Goal: Entertainment & Leisure: Consume media (video, audio)

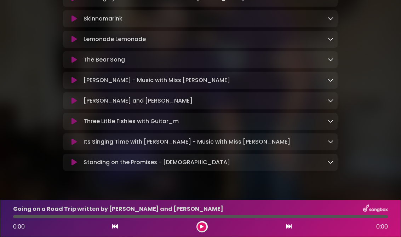
scroll to position [220, 0]
click at [212, 159] on p "Standing on the Promises - [DEMOGRAPHIC_DATA] Loading Track..." at bounding box center [157, 163] width 147 height 9
click at [75, 159] on icon at bounding box center [74, 162] width 5 height 7
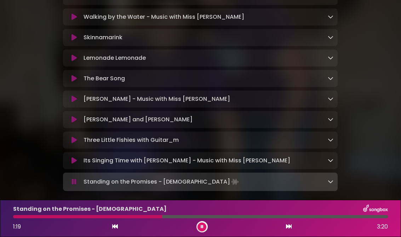
scroll to position [202, 0]
click at [72, 157] on icon at bounding box center [74, 160] width 5 height 7
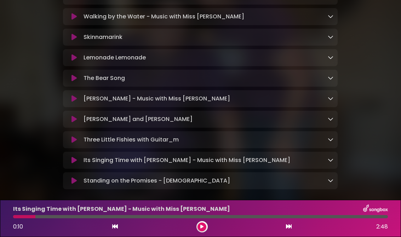
click at [73, 178] on icon at bounding box center [74, 181] width 5 height 7
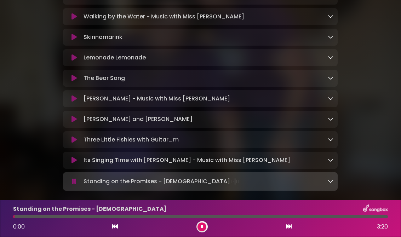
click at [73, 152] on div "Its Singing Time with [PERSON_NAME] - Music with Miss [PERSON_NAME] Loading Tra…" at bounding box center [200, 160] width 275 height 17
click at [77, 157] on icon at bounding box center [74, 160] width 5 height 7
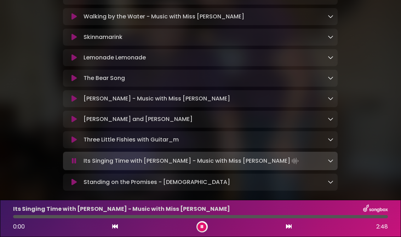
click at [72, 179] on icon at bounding box center [74, 182] width 5 height 7
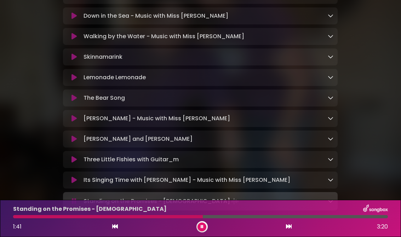
scroll to position [183, 0]
click at [235, 179] on div "Its Singing Time with [PERSON_NAME] - Music with Miss [PERSON_NAME] Loading Tra…" at bounding box center [200, 180] width 275 height 17
click at [193, 176] on p "Its Singing Time with [PERSON_NAME] - Music with Miss [PERSON_NAME] Loading Tra…" at bounding box center [187, 180] width 207 height 9
click at [80, 176] on button at bounding box center [73, 179] width 13 height 7
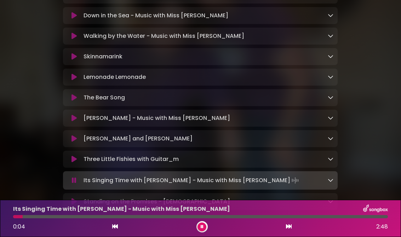
click at [75, 198] on icon at bounding box center [74, 201] width 5 height 7
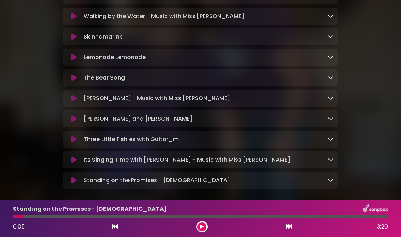
scroll to position [201, 0]
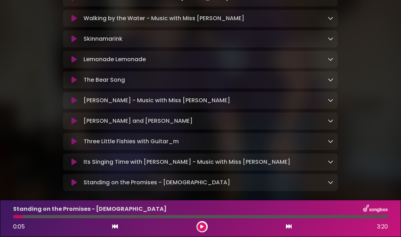
click at [77, 159] on icon at bounding box center [74, 162] width 5 height 7
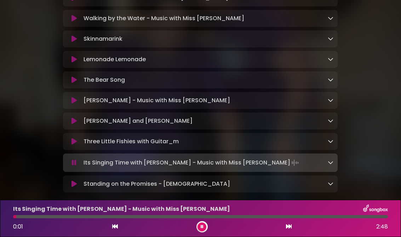
click at [77, 181] on button at bounding box center [73, 184] width 13 height 7
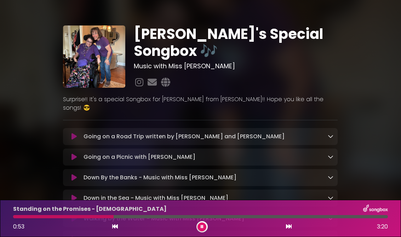
scroll to position [0, 0]
click at [253, 128] on div "Going on a Road Trip written by [PERSON_NAME] and [PERSON_NAME] Loading Track..." at bounding box center [200, 136] width 275 height 17
click at [252, 133] on div "Going on a Road Trip written by [PERSON_NAME] and [PERSON_NAME] Loading Track..." at bounding box center [207, 137] width 253 height 9
click at [248, 133] on div "Going on a Road Trip written by [PERSON_NAME] and [PERSON_NAME] Loading Track..." at bounding box center [207, 137] width 253 height 9
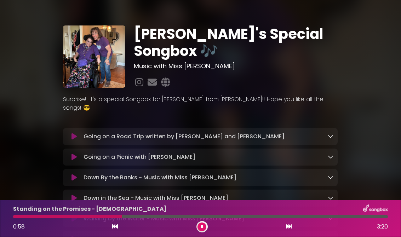
click at [178, 26] on h1 "[PERSON_NAME]'s Special Songbox 🎶" at bounding box center [236, 43] width 204 height 34
click at [144, 133] on p "Going on a Road Trip written by [PERSON_NAME] and [PERSON_NAME] Loading Track..." at bounding box center [184, 137] width 201 height 9
click at [72, 133] on icon at bounding box center [74, 136] width 5 height 7
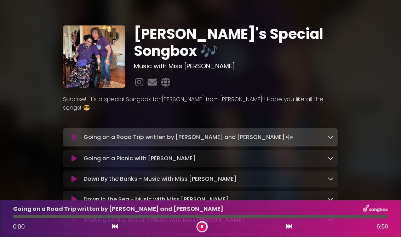
scroll to position [11, 0]
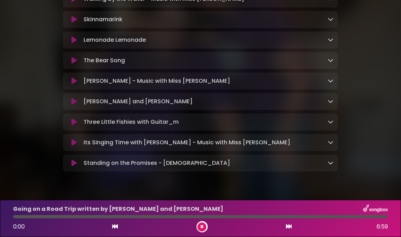
click at [67, 160] on button at bounding box center [73, 163] width 13 height 7
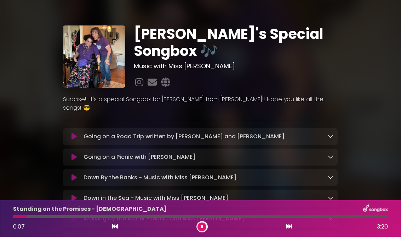
scroll to position [0, 0]
click at [71, 128] on div "Going on a Road Trip written by [PERSON_NAME] and [PERSON_NAME] Loading Track..." at bounding box center [200, 136] width 275 height 17
click at [74, 133] on icon at bounding box center [74, 136] width 5 height 7
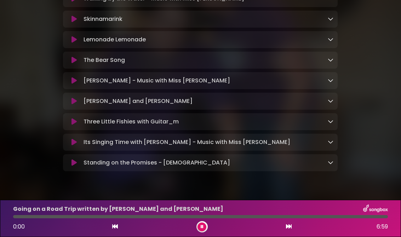
scroll to position [221, 0]
click at [231, 159] on div "Standing on the Promises - [DEMOGRAPHIC_DATA] Loading Track..." at bounding box center [207, 163] width 253 height 9
click at [77, 160] on button at bounding box center [73, 163] width 13 height 7
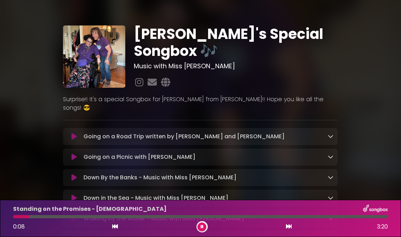
scroll to position [0, 0]
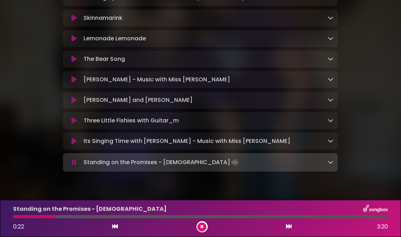
click at [78, 138] on button at bounding box center [73, 141] width 13 height 7
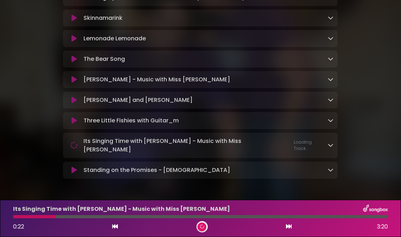
scroll to position [220, 0]
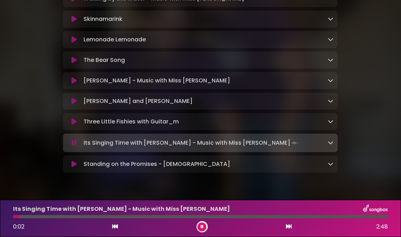
click at [76, 161] on icon at bounding box center [74, 164] width 5 height 7
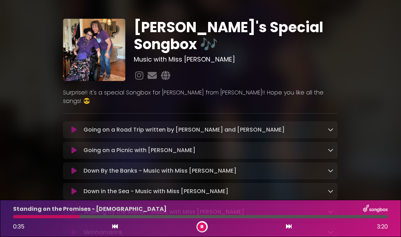
scroll to position [7, 0]
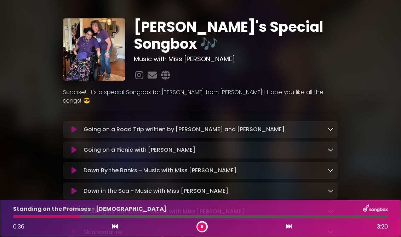
click at [201, 167] on div "Down By the Banks - Music with Miss [PERSON_NAME] Loading Track..." at bounding box center [207, 171] width 253 height 9
click at [77, 167] on icon at bounding box center [74, 170] width 5 height 7
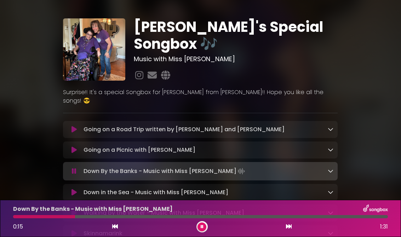
click at [72, 126] on icon at bounding box center [74, 129] width 5 height 7
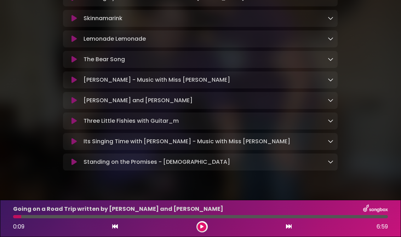
scroll to position [220, 0]
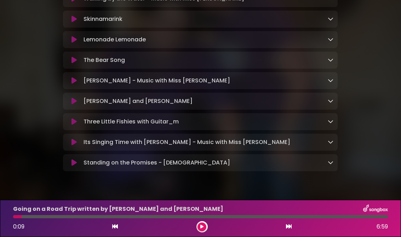
click at [213, 154] on div "Standing on the Promises - [DEMOGRAPHIC_DATA] Loading Track... Name" at bounding box center [200, 162] width 275 height 17
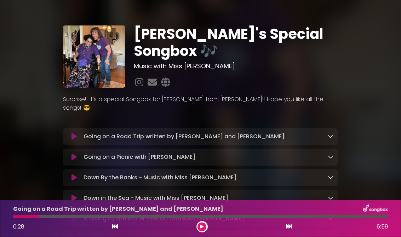
scroll to position [0, 0]
